Goal: Information Seeking & Learning: Find specific fact

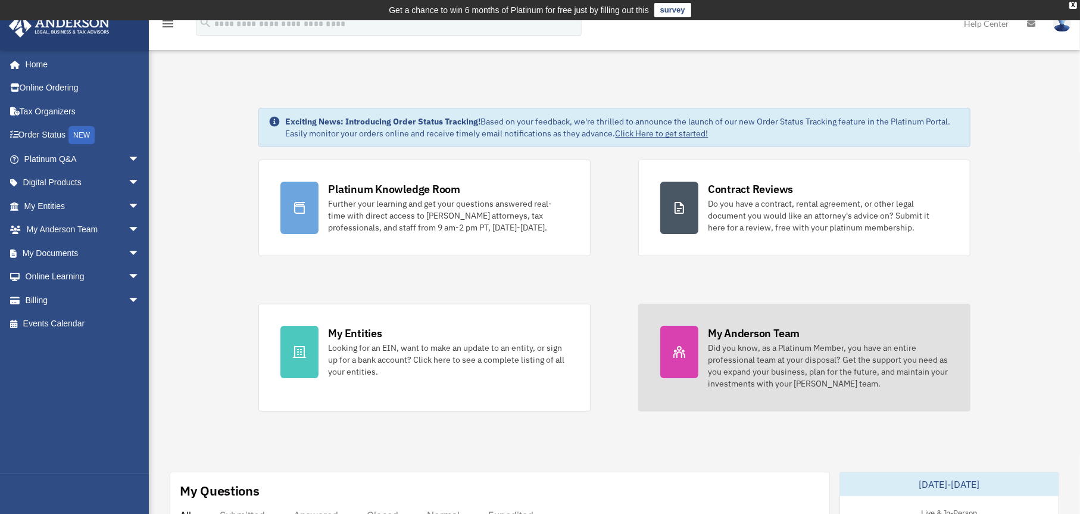
click at [782, 377] on div "Did you know, as a Platinum Member, you have an entire professional team at you…" at bounding box center [828, 366] width 240 height 48
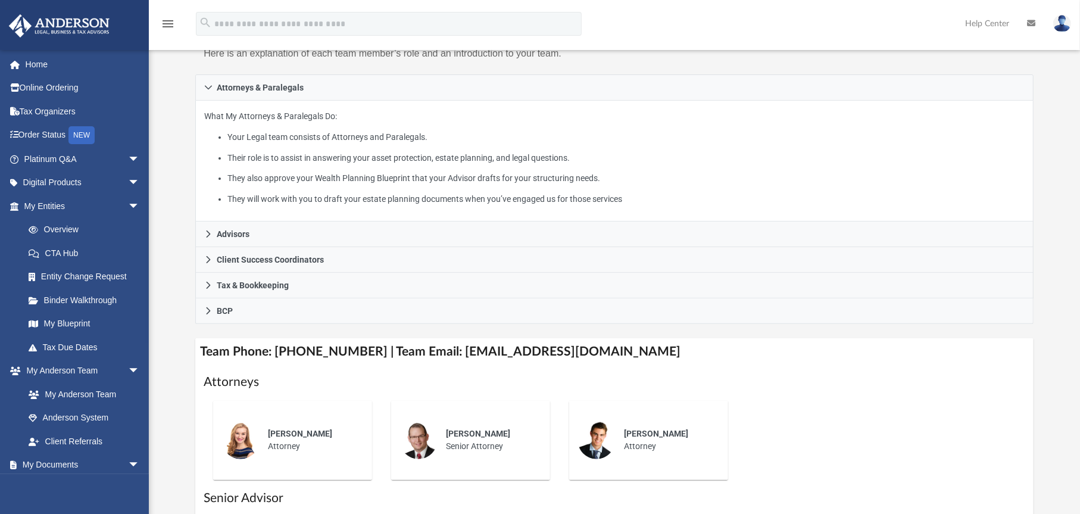
scroll to position [193, 0]
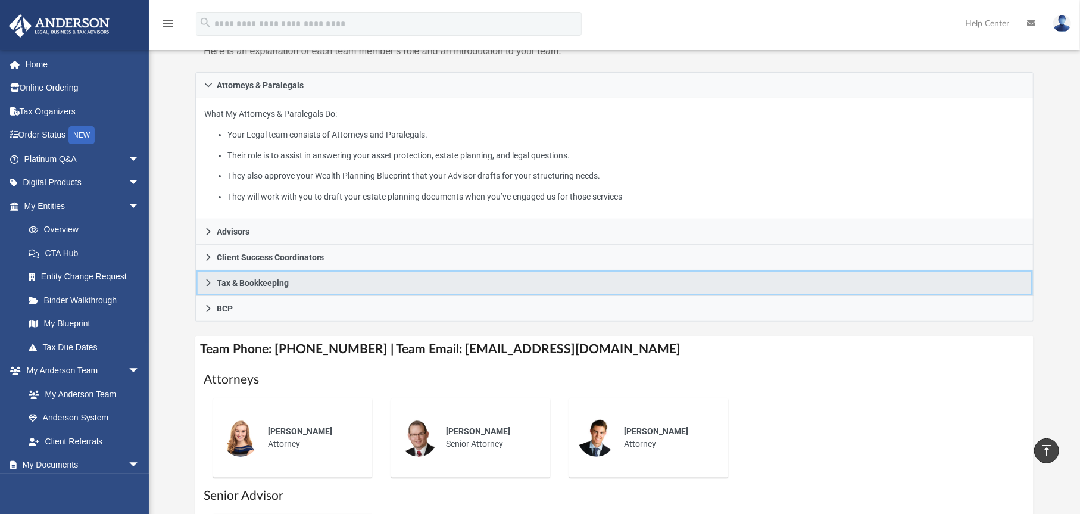
click at [259, 279] on span "Tax & Bookkeeping" at bounding box center [253, 283] width 72 height 8
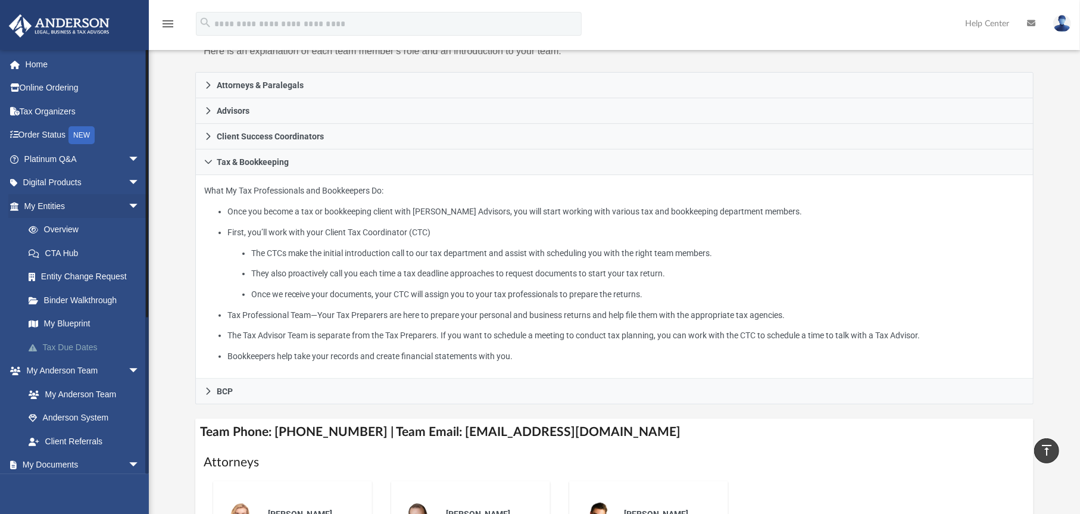
click at [82, 346] on link "Tax Due Dates" at bounding box center [87, 347] width 141 height 24
